Goal: Complete Application Form: Complete application form

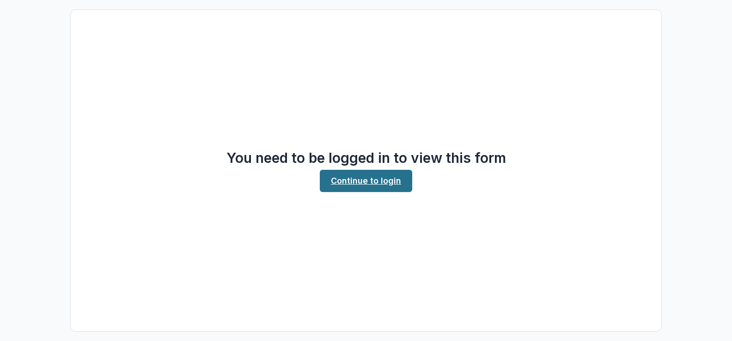
click at [368, 182] on link "Continue to login" at bounding box center [366, 181] width 92 height 22
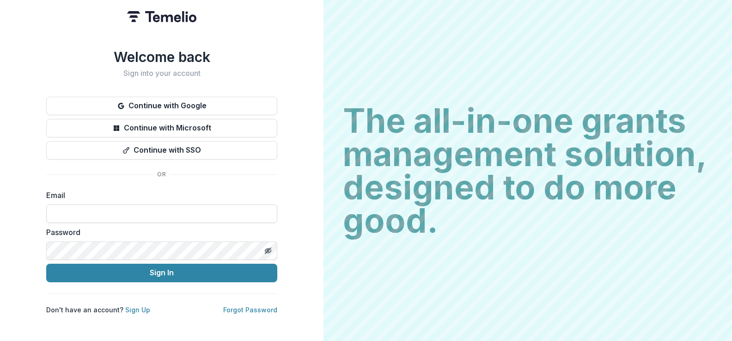
drag, startPoint x: 78, startPoint y: 213, endPoint x: 70, endPoint y: 215, distance: 8.1
click at [78, 213] on input at bounding box center [161, 213] width 231 height 18
type input "**********"
click at [268, 252] on icon "Toggle password visibility" at bounding box center [270, 250] width 4 height 3
click at [268, 252] on icon "Toggle password visibility" at bounding box center [268, 250] width 6 height 4
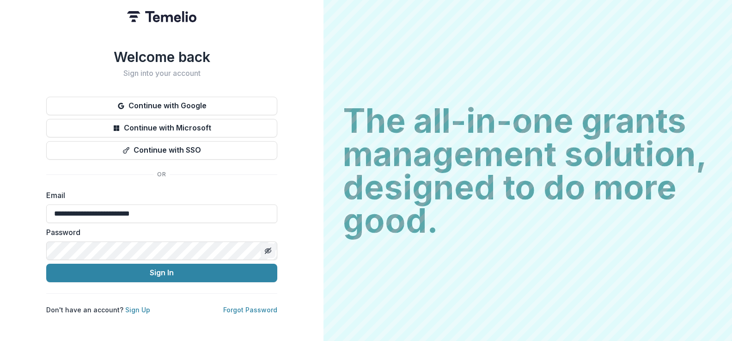
click at [268, 252] on icon "Toggle password visibility" at bounding box center [270, 250] width 4 height 3
click at [268, 252] on icon "Toggle password visibility" at bounding box center [268, 250] width 6 height 4
click at [166, 274] on button "Sign In" at bounding box center [161, 273] width 231 height 18
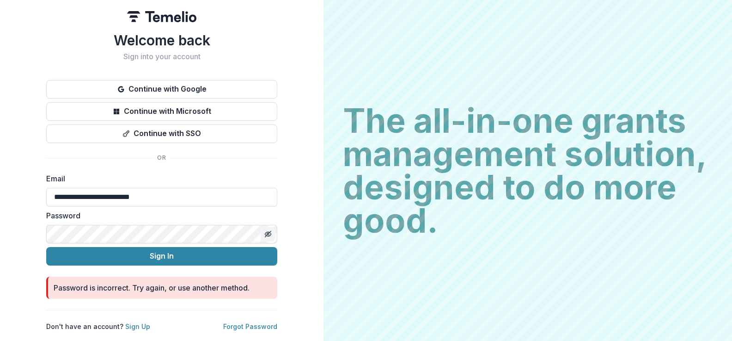
click at [272, 235] on button "Toggle password visibility" at bounding box center [268, 234] width 15 height 15
click at [38, 234] on div "**********" at bounding box center [162, 170] width 324 height 341
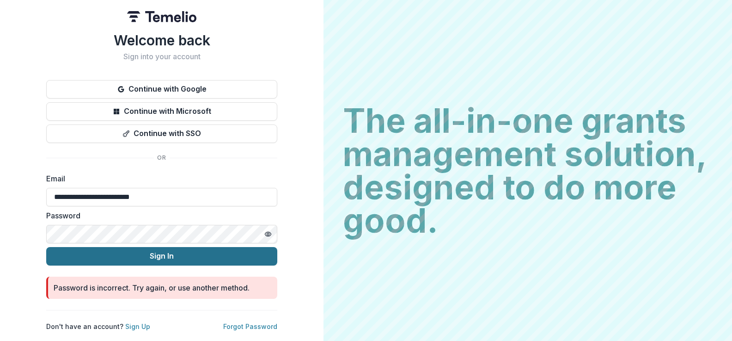
click at [162, 254] on button "Sign In" at bounding box center [161, 256] width 231 height 18
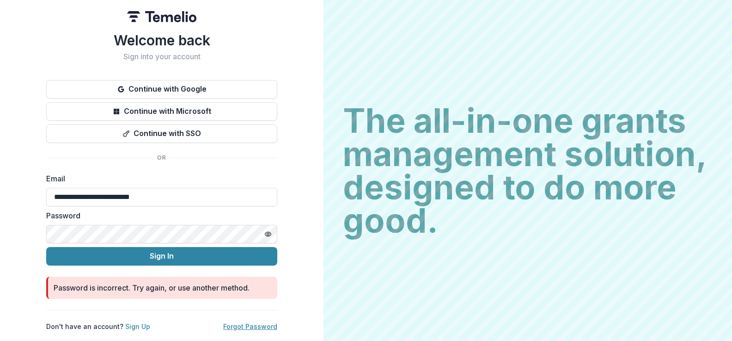
click at [244, 327] on link "Forgot Password" at bounding box center [250, 326] width 54 height 8
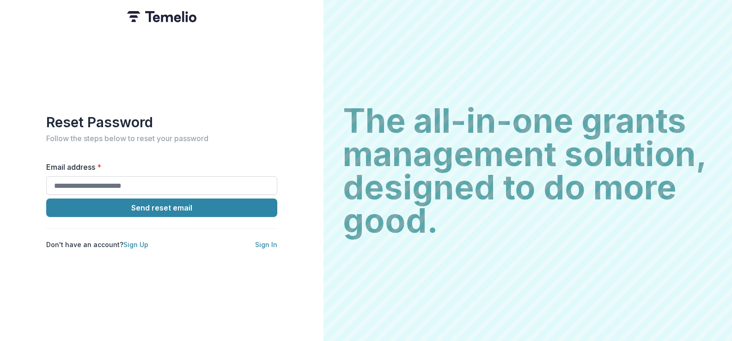
click at [62, 184] on input "Email address *" at bounding box center [161, 185] width 231 height 18
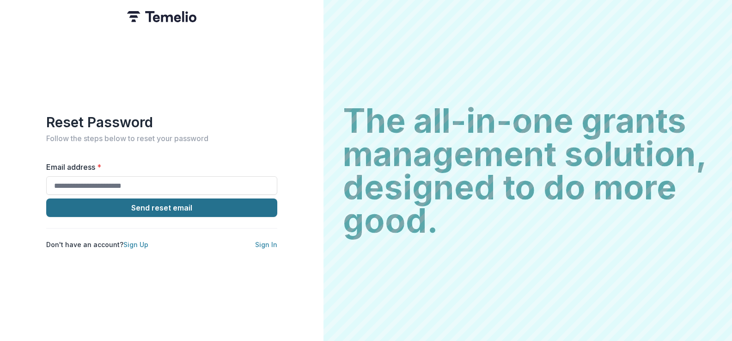
type input "**********"
click at [113, 207] on button "Send reset email" at bounding box center [161, 207] width 231 height 18
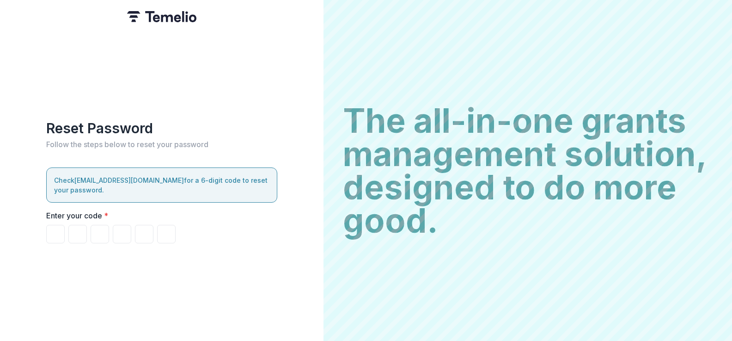
type input "*"
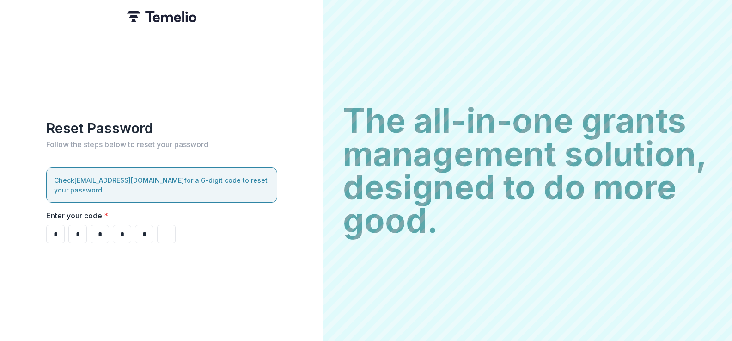
type input "*"
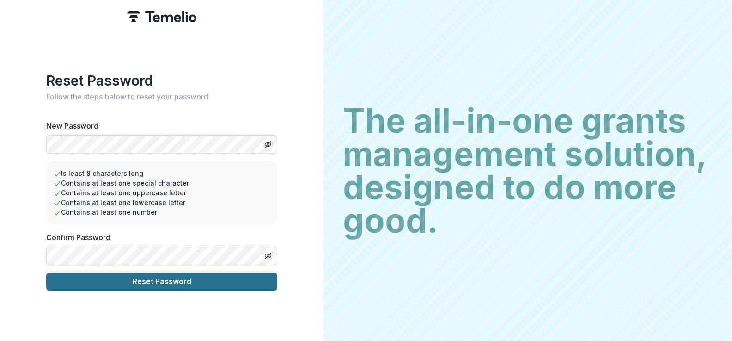
click at [155, 279] on button "Reset Password" at bounding box center [161, 281] width 231 height 18
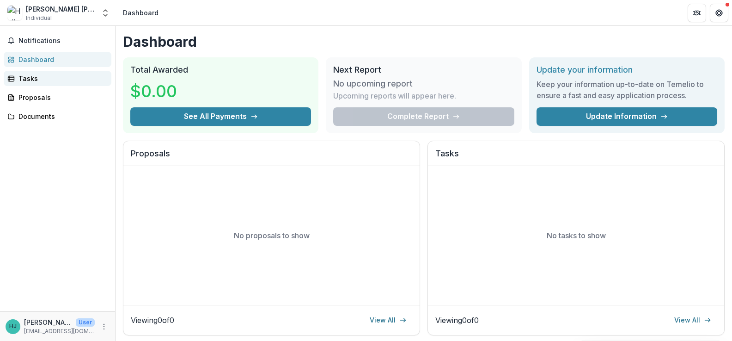
click at [17, 76] on link "Tasks" at bounding box center [58, 78] width 108 height 15
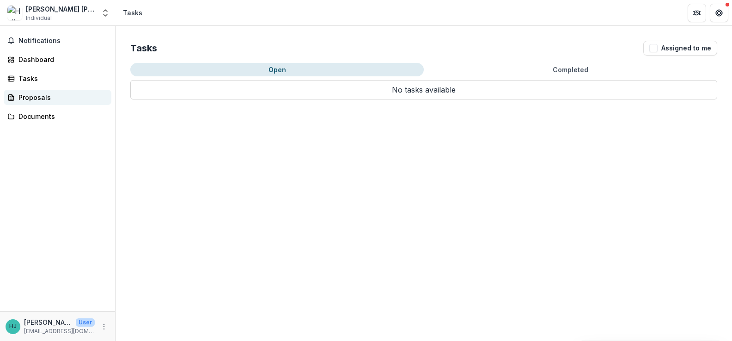
click at [25, 102] on div "Proposals" at bounding box center [61, 97] width 86 height 10
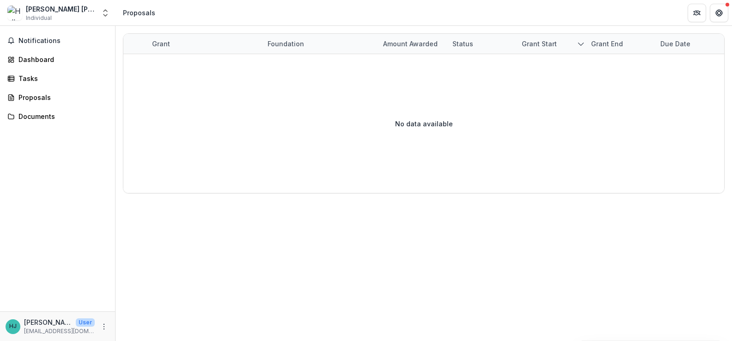
click at [33, 125] on div "Notifications Dashboard Tasks Proposals Documents" at bounding box center [57, 168] width 115 height 285
click at [30, 121] on link "Documents" at bounding box center [58, 116] width 108 height 15
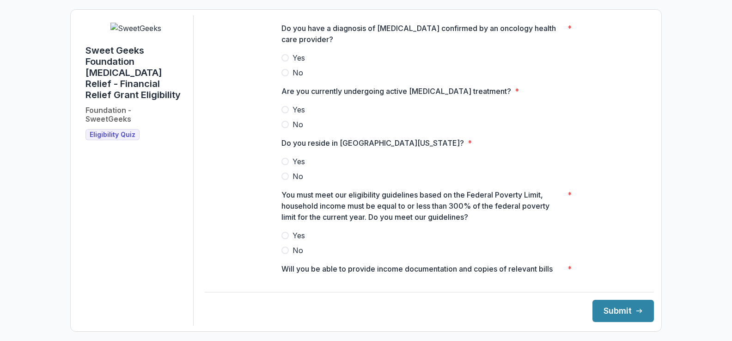
click at [286, 61] on span at bounding box center [285, 57] width 7 height 7
click at [282, 113] on span at bounding box center [285, 109] width 7 height 7
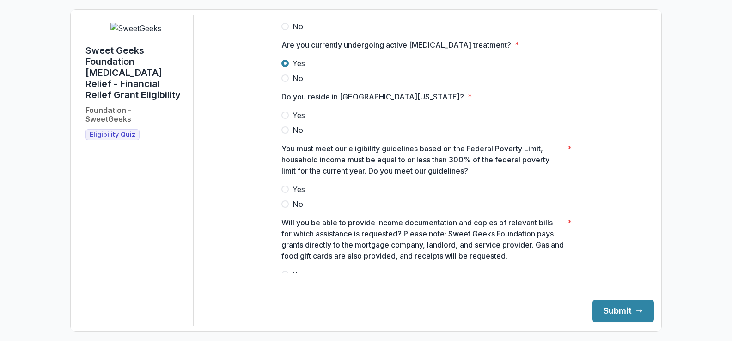
click at [286, 119] on span at bounding box center [285, 114] width 7 height 7
click at [285, 193] on span at bounding box center [285, 188] width 7 height 7
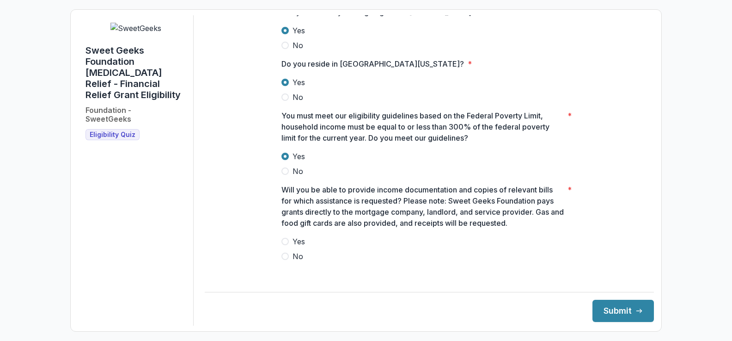
scroll to position [83, 0]
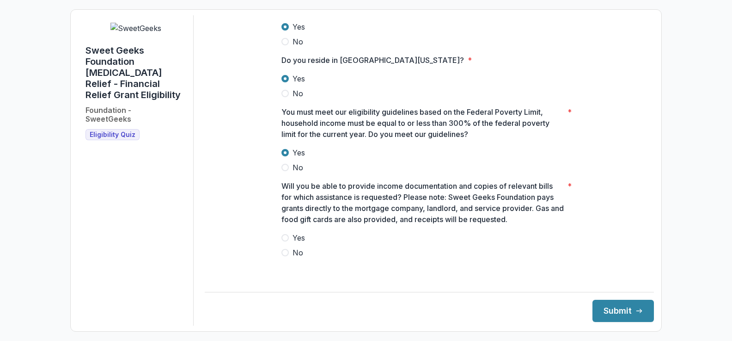
click at [284, 241] on span at bounding box center [285, 237] width 7 height 7
click at [612, 310] on button "Submit" at bounding box center [623, 311] width 61 height 22
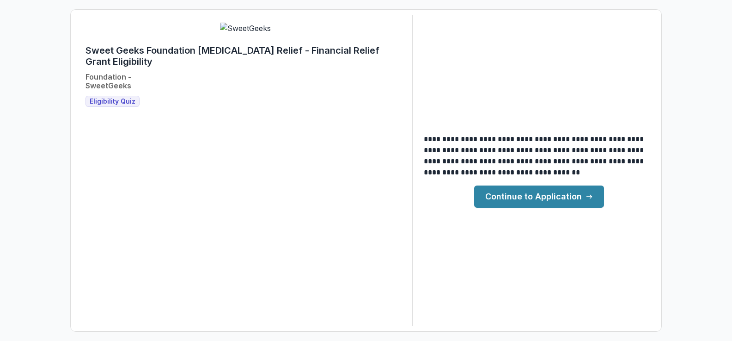
click at [540, 199] on link "Continue to Application" at bounding box center [539, 196] width 130 height 22
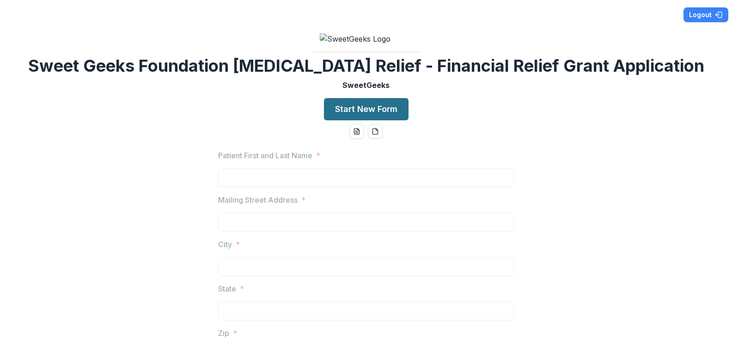
click at [365, 120] on button "Start New Form" at bounding box center [366, 109] width 85 height 22
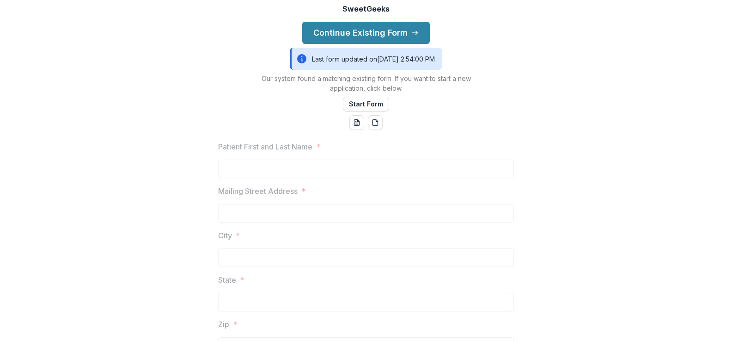
scroll to position [92, 0]
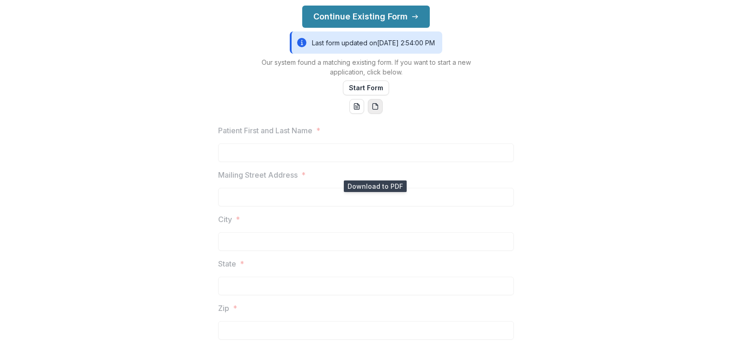
click at [375, 110] on icon "pdf-download" at bounding box center [375, 106] width 7 height 7
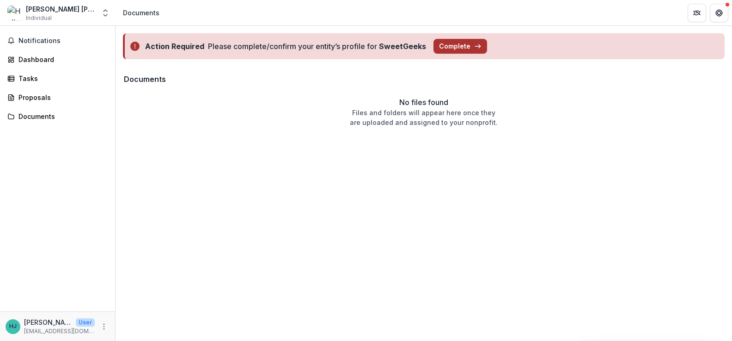
click at [454, 45] on button "Complete" at bounding box center [461, 46] width 54 height 15
